Goal: Information Seeking & Learning: Learn about a topic

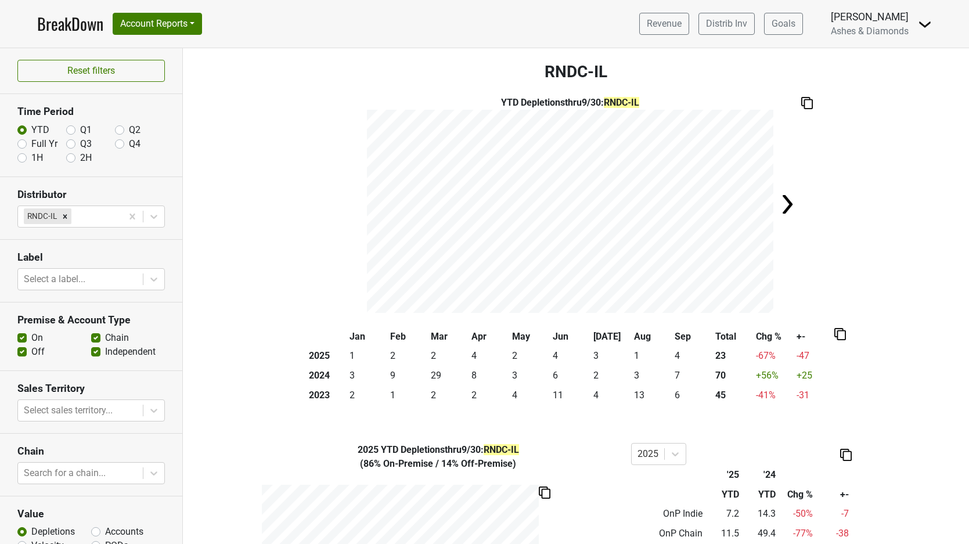
scroll to position [358, 0]
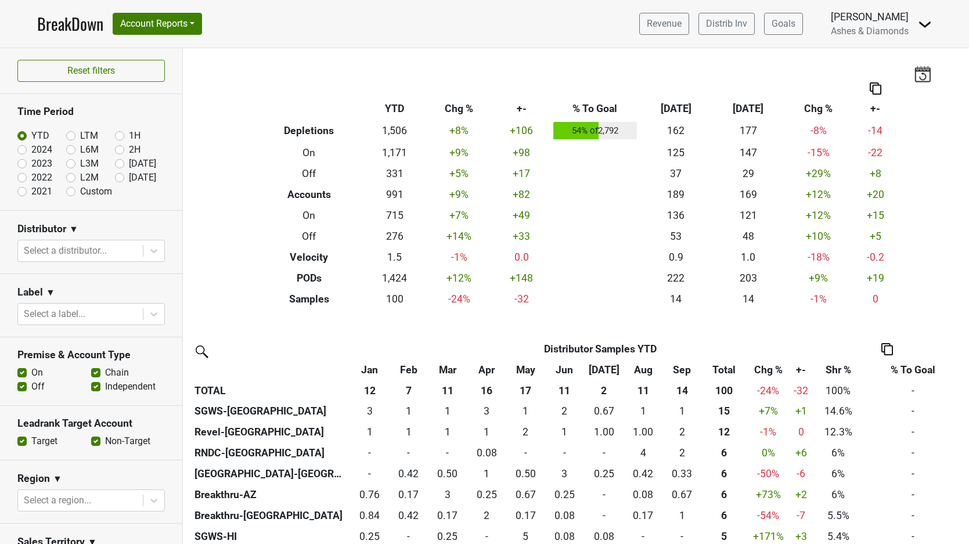
scroll to position [434, 0]
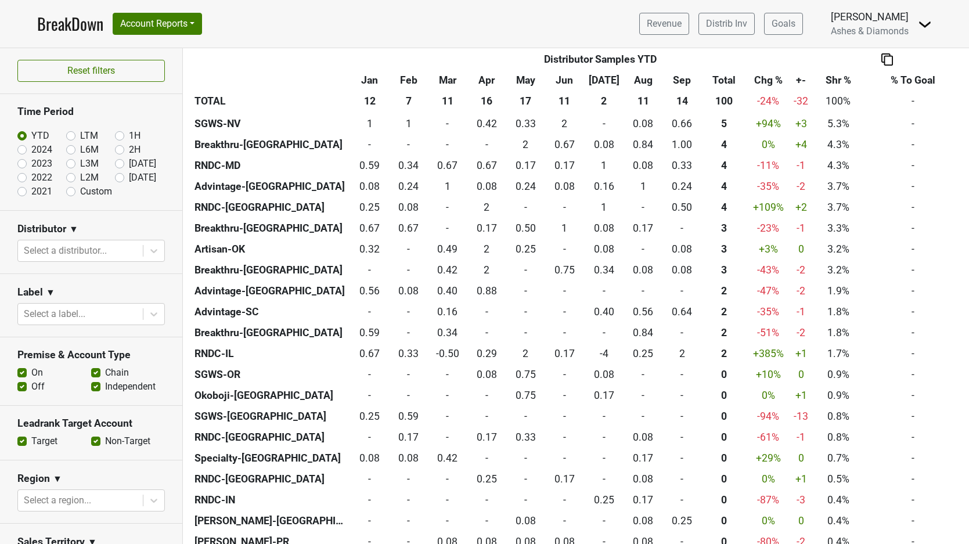
drag, startPoint x: 117, startPoint y: 178, endPoint x: 139, endPoint y: 181, distance: 22.3
click at [129, 178] on label "Oct '25" at bounding box center [142, 178] width 27 height 14
click at [117, 178] on input "Oct '25" at bounding box center [138, 177] width 46 height 12
radio input "true"
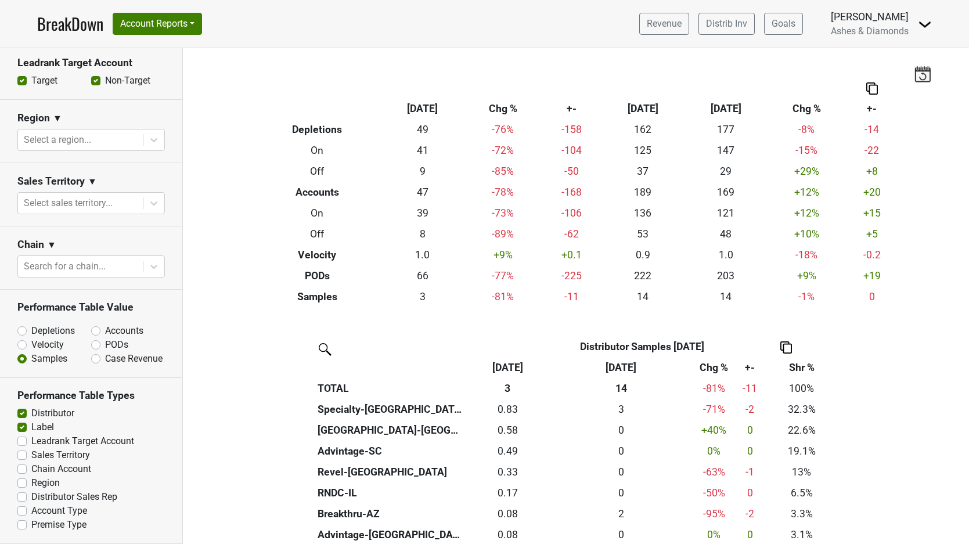
scroll to position [360, 0]
click at [31, 331] on label "Depletions" at bounding box center [53, 332] width 44 height 14
click at [24, 331] on input "Depletions" at bounding box center [52, 331] width 70 height 12
radio input "true"
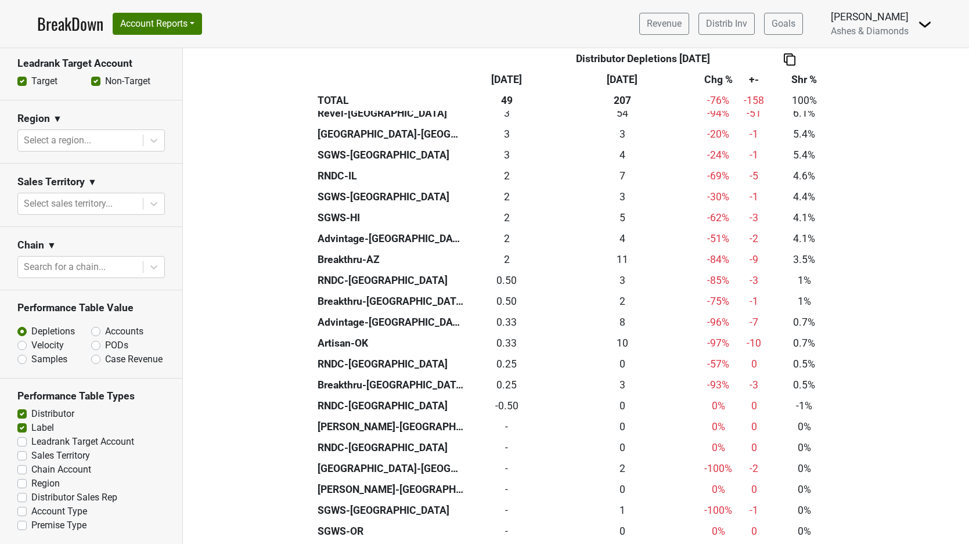
scroll to position [385, 0]
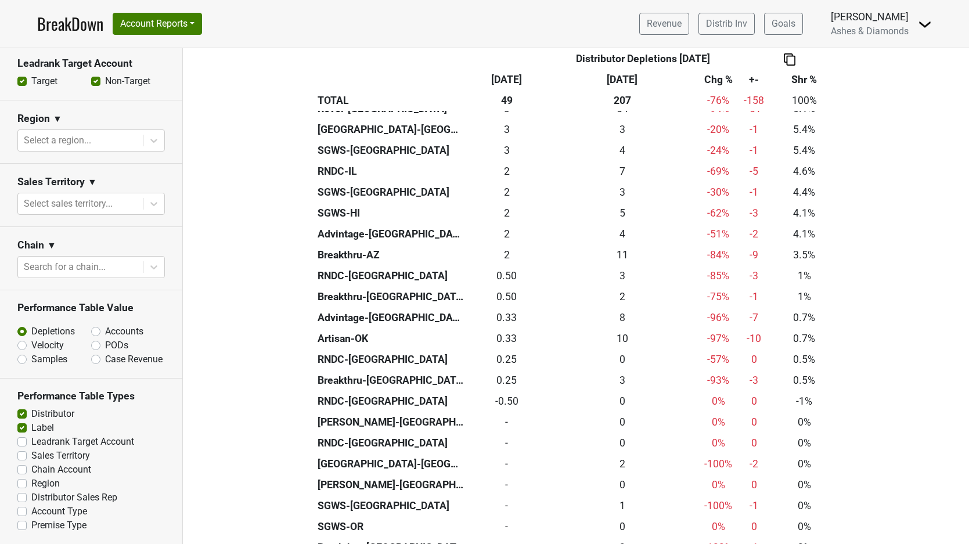
drag, startPoint x: 838, startPoint y: 13, endPoint x: 902, endPoint y: 331, distance: 323.6
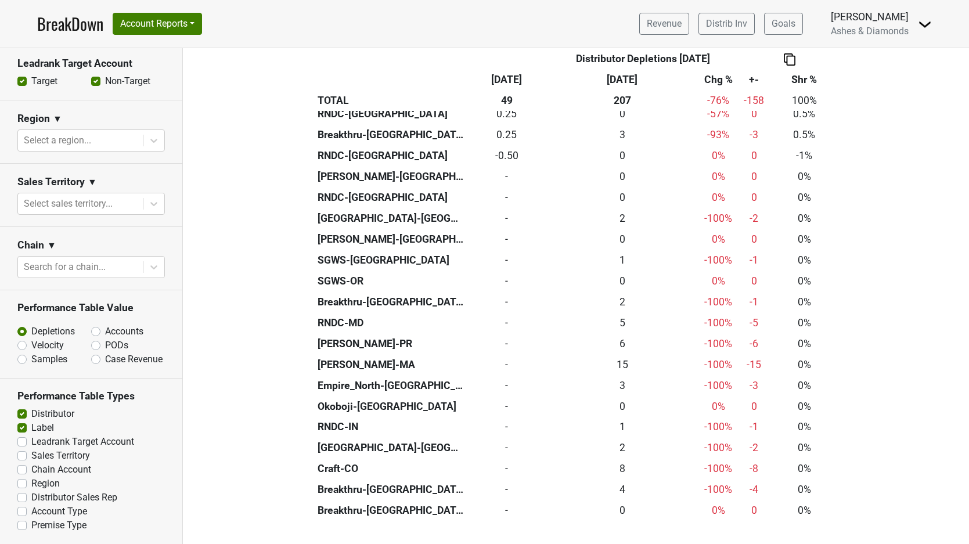
scroll to position [632, 0]
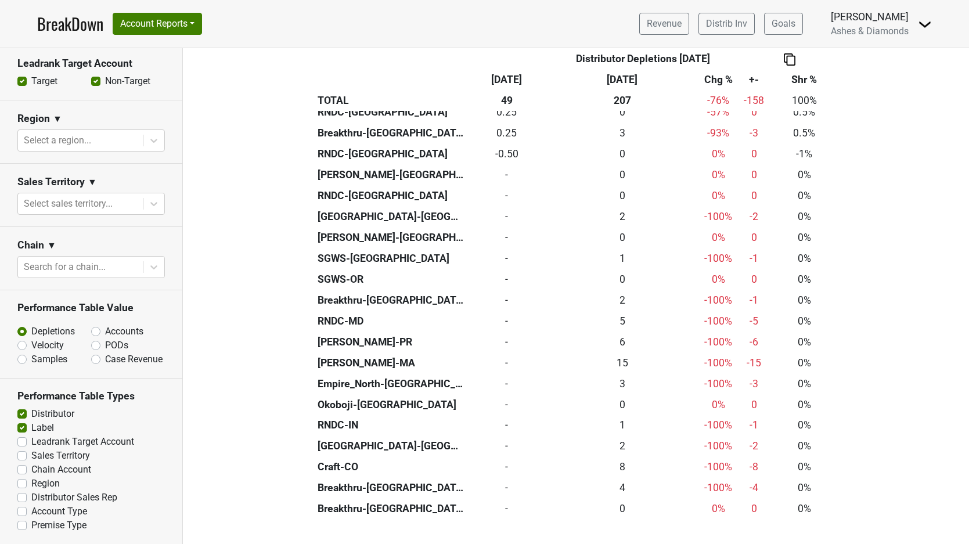
click at [59, 24] on link "BreakDown" at bounding box center [70, 24] width 66 height 24
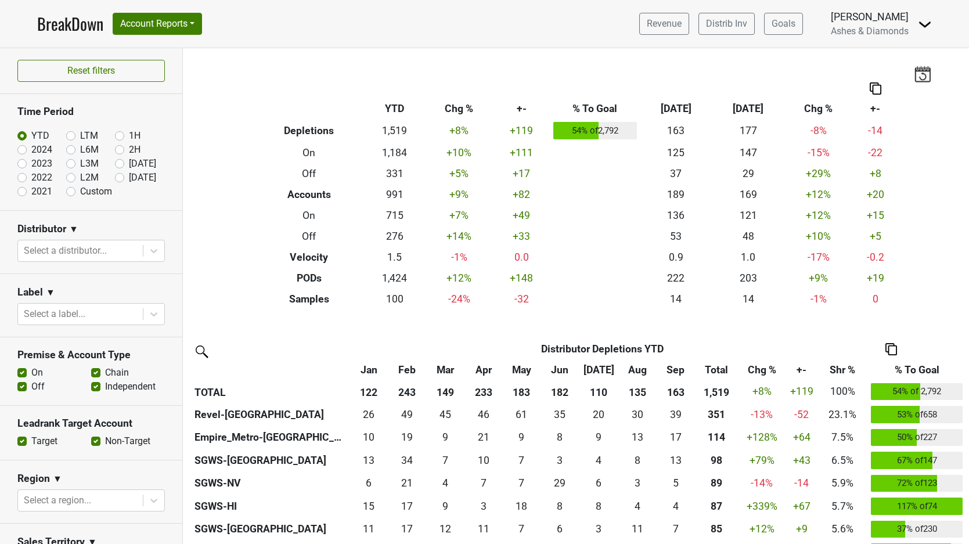
click at [129, 178] on label "Oct '25" at bounding box center [142, 178] width 27 height 14
click at [120, 178] on input "[DATE]" at bounding box center [138, 177] width 46 height 12
radio input "true"
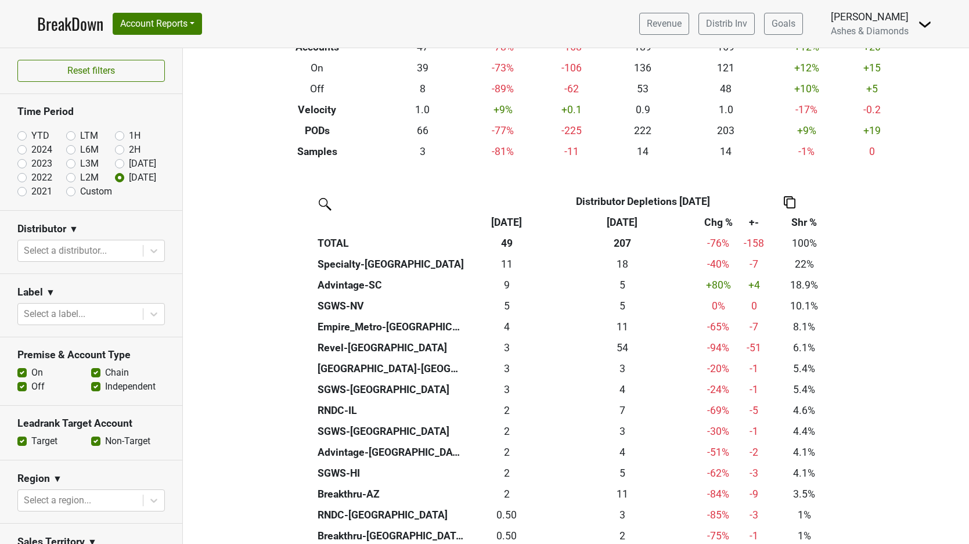
scroll to position [150, 0]
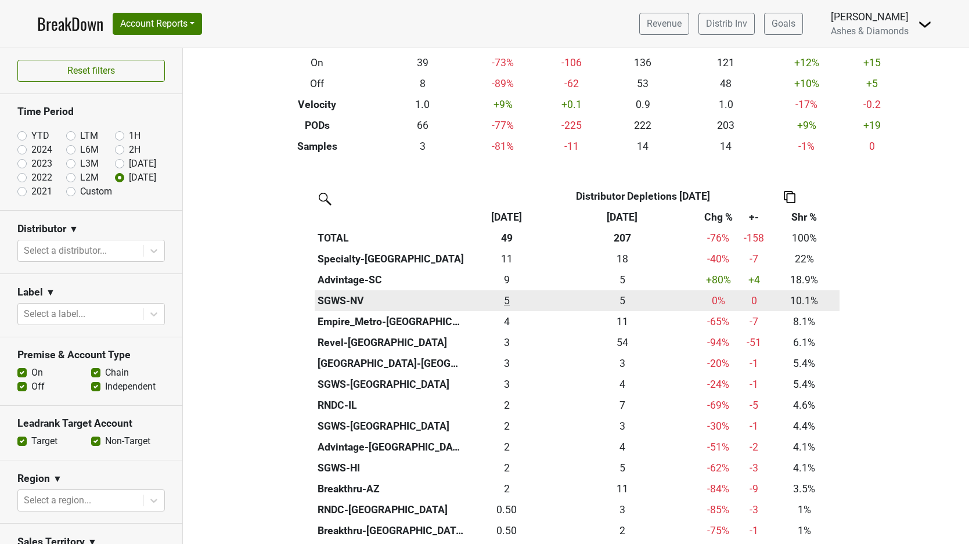
click at [507, 293] on div "5 5" at bounding box center [507, 300] width 75 height 15
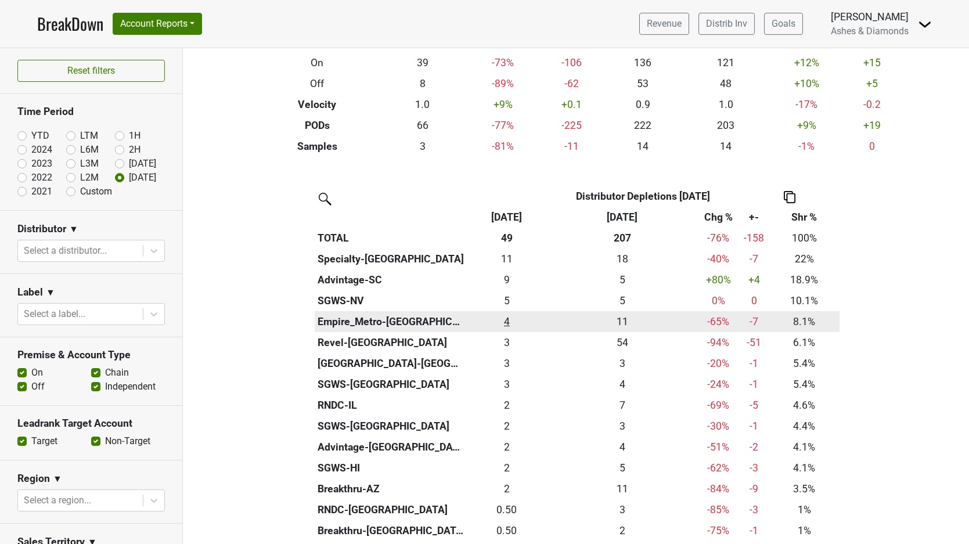
click at [508, 320] on div "4 4" at bounding box center [507, 321] width 75 height 15
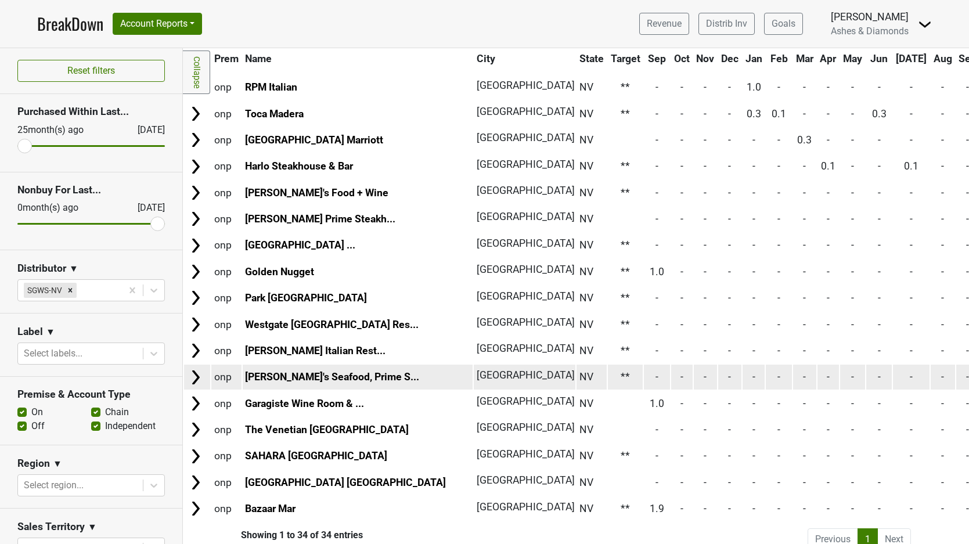
scroll to position [530, 0]
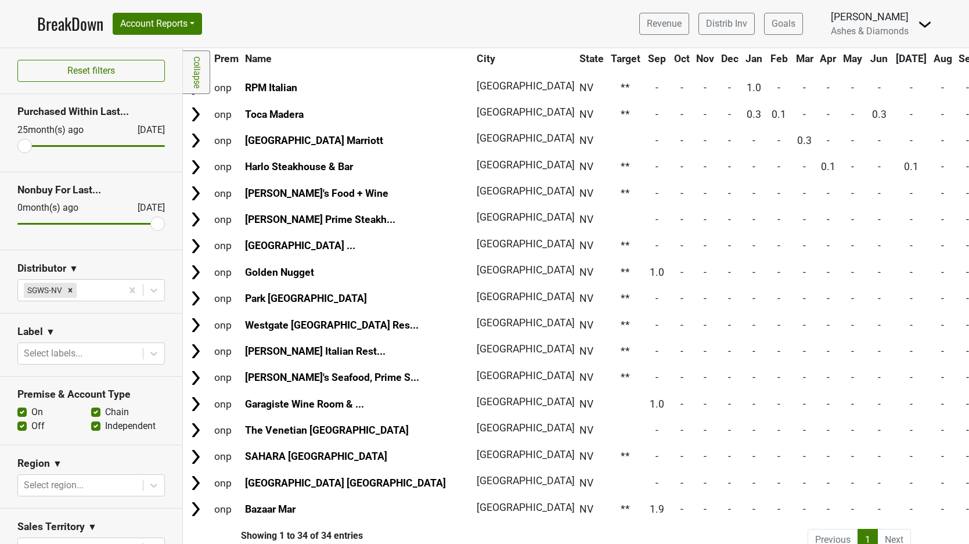
click at [64, 26] on link "BreakDown" at bounding box center [70, 24] width 66 height 24
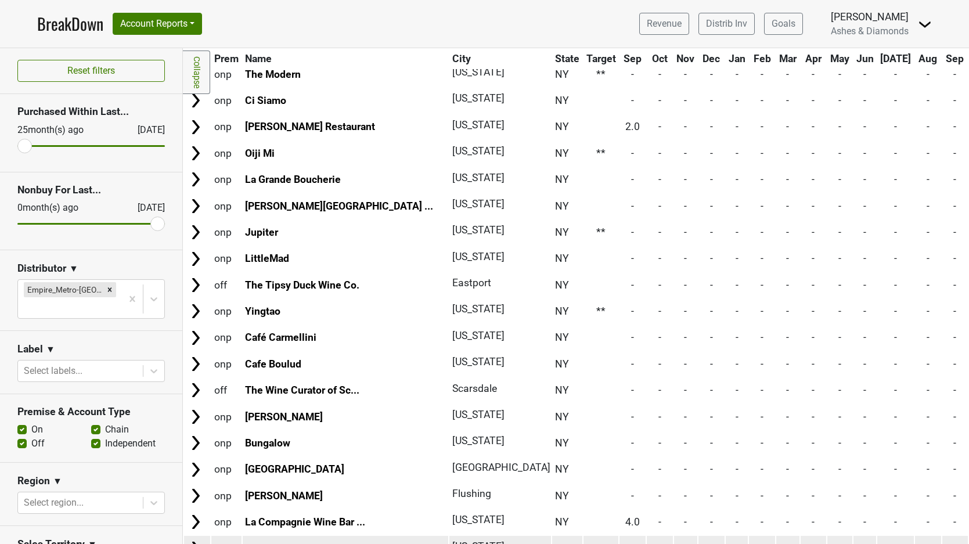
scroll to position [2757, 0]
click at [344, 543] on link "Metro Private Cinema -..." at bounding box center [302, 549] width 115 height 12
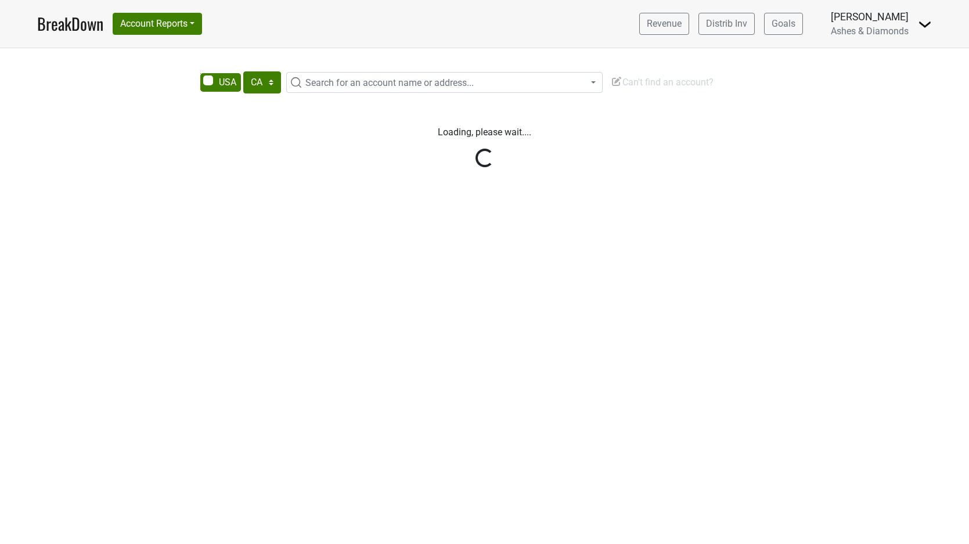
select select "CA"
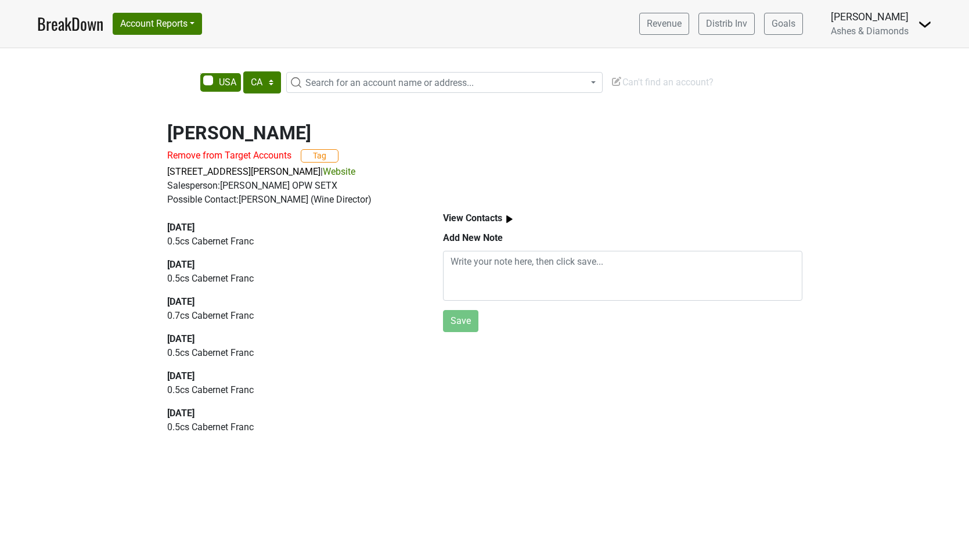
click at [323, 173] on link "Website" at bounding box center [339, 171] width 33 height 11
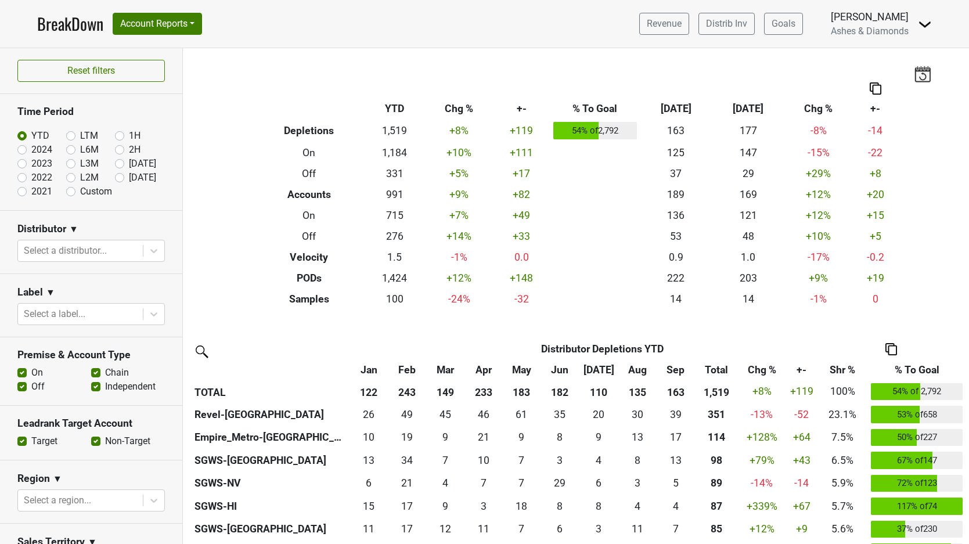
click at [129, 178] on label "Oct '25" at bounding box center [142, 178] width 27 height 14
click at [117, 178] on input "Oct '25" at bounding box center [138, 177] width 46 height 12
radio input "true"
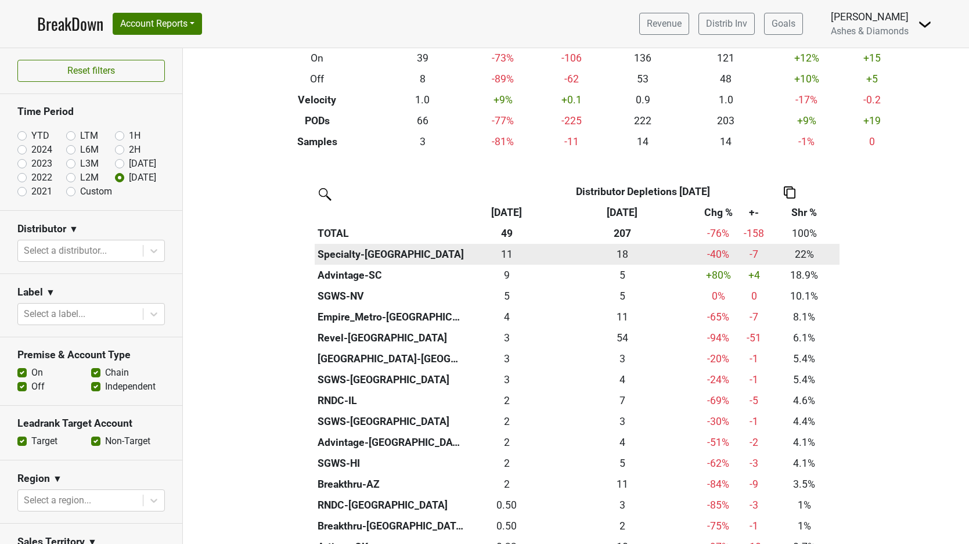
scroll to position [156, 0]
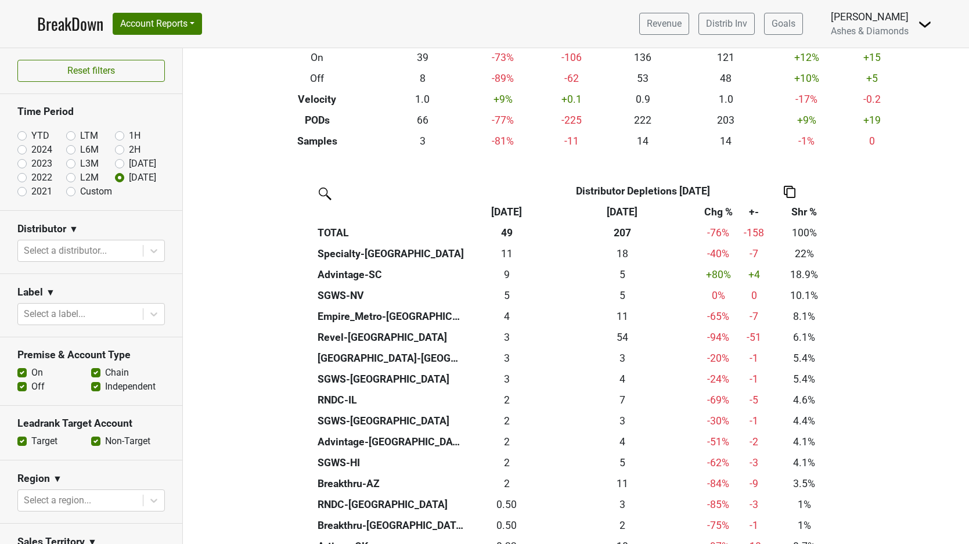
click at [31, 134] on label "YTD" at bounding box center [40, 136] width 18 height 14
click at [23, 134] on input "YTD" at bounding box center [40, 135] width 46 height 12
radio input "true"
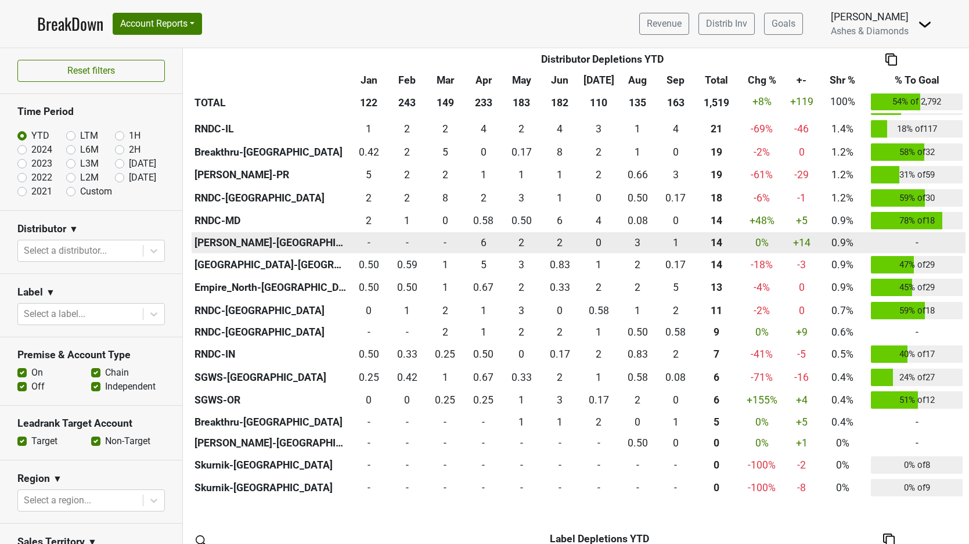
scroll to position [764, 0]
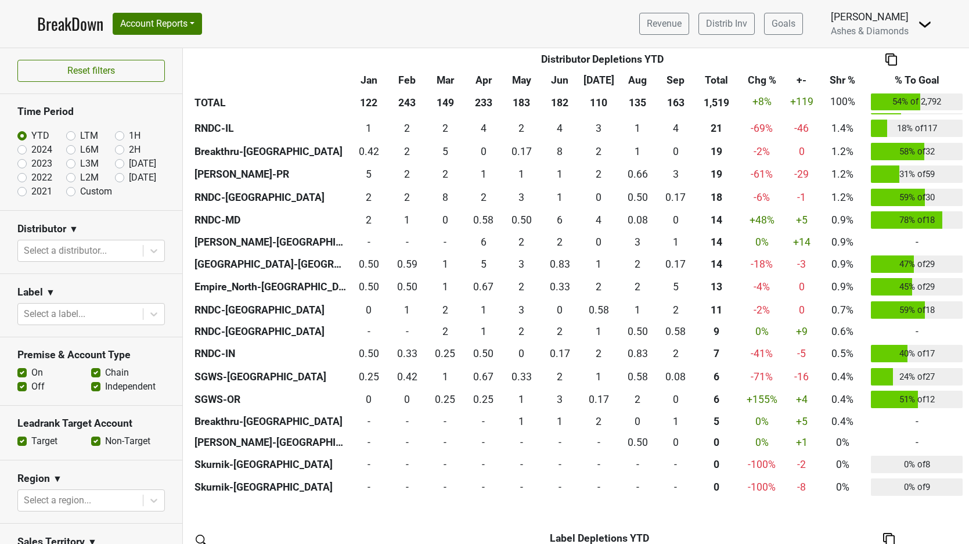
drag, startPoint x: 118, startPoint y: 176, endPoint x: 128, endPoint y: 178, distance: 9.5
click at [129, 177] on label "Oct '25" at bounding box center [142, 178] width 27 height 14
click at [118, 177] on input "Oct '25" at bounding box center [138, 177] width 46 height 12
radio input "true"
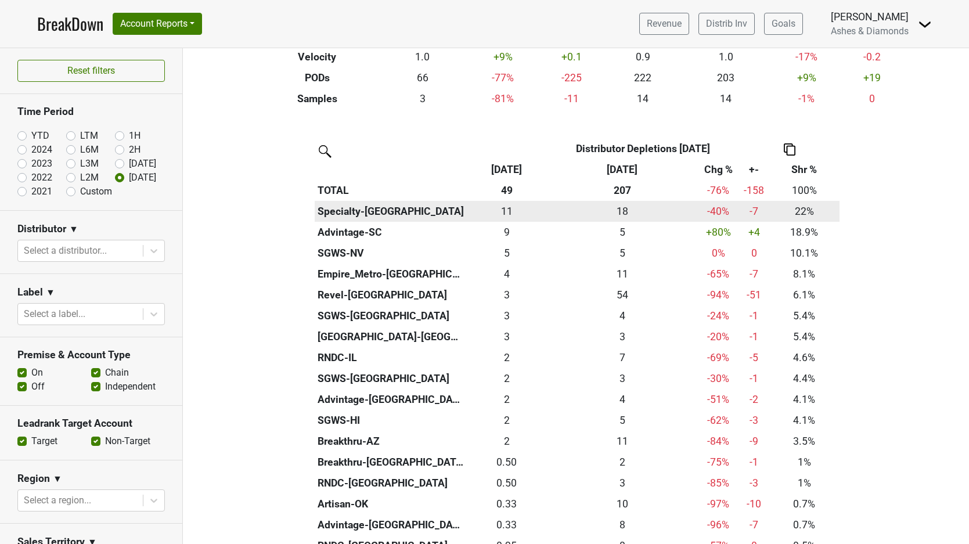
scroll to position [199, 0]
click at [507, 203] on div "10.83 11" at bounding box center [507, 210] width 75 height 15
click at [360, 204] on th "Specialty-[GEOGRAPHIC_DATA]" at bounding box center [391, 210] width 152 height 21
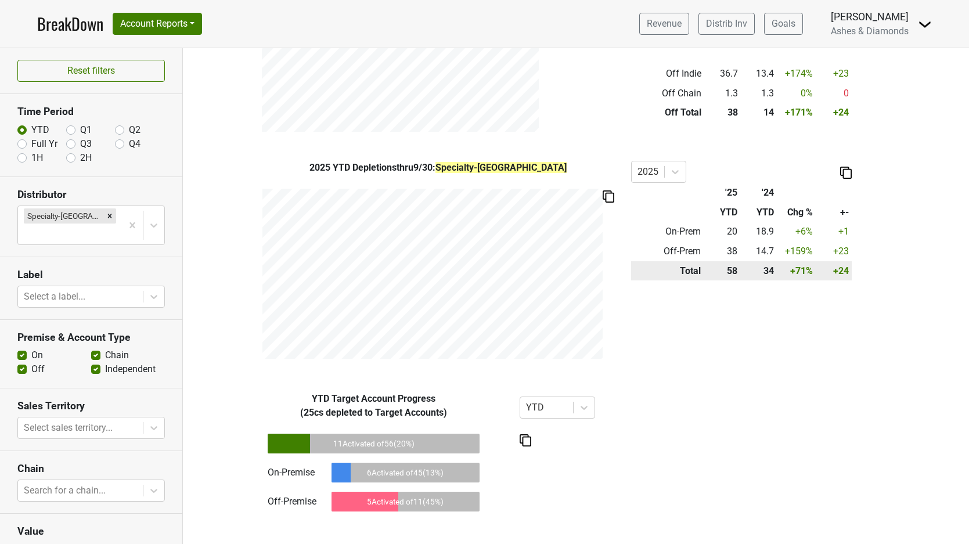
scroll to position [512, 0]
